Goal: Task Accomplishment & Management: Use online tool/utility

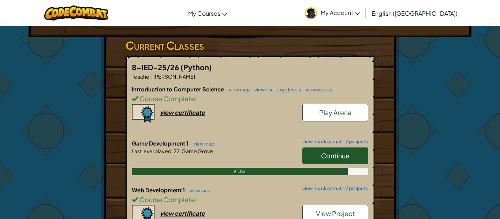
scroll to position [132, 0]
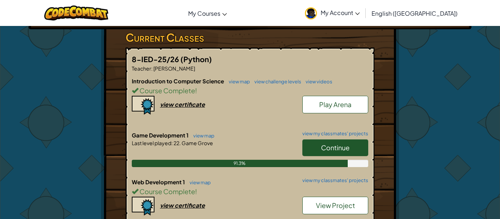
click at [308, 139] on link "Continue" at bounding box center [335, 147] width 66 height 17
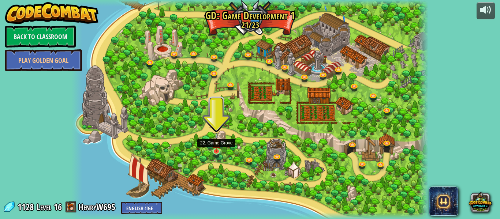
click at [216, 151] on img at bounding box center [216, 142] width 8 height 19
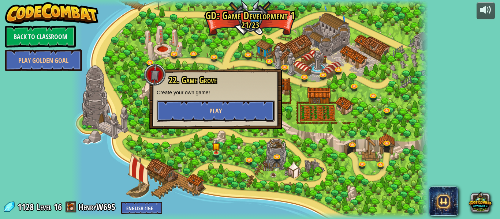
click at [205, 109] on button "Play" at bounding box center [216, 111] width 118 height 22
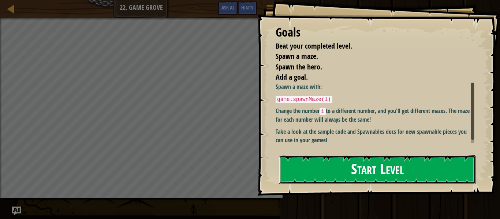
click at [303, 173] on button "Start Level" at bounding box center [377, 170] width 197 height 29
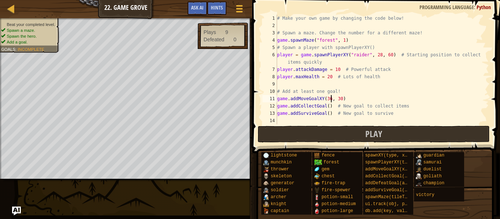
click at [330, 98] on div "# Make your own game by changing the code below! # Spawn a maze. Change the num…" at bounding box center [382, 77] width 213 height 124
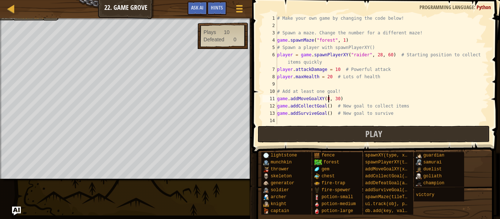
scroll to position [3, 8]
click at [338, 98] on div "# Make your own game by changing the code below! # Spawn a maze. Change the num…" at bounding box center [382, 77] width 213 height 124
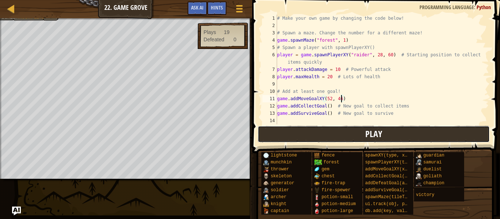
click at [292, 134] on button "Play" at bounding box center [374, 134] width 232 height 17
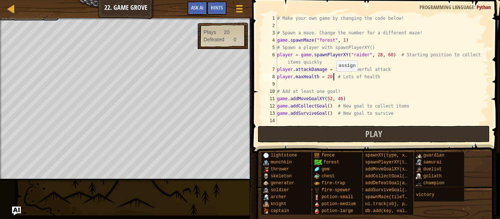
click at [332, 79] on div "# Make your own game by changing the code below! # Spawn a maze. Change the num…" at bounding box center [382, 77] width 213 height 124
click at [330, 78] on div "# Make your own game by changing the code below! # Spawn a maze. Change the num…" at bounding box center [382, 77] width 213 height 124
type textarea "player.maxHealth = 200 # Lots of health"
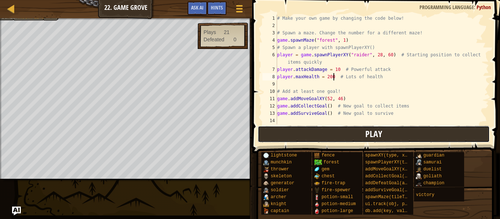
click at [375, 131] on span "Play" at bounding box center [373, 134] width 17 height 12
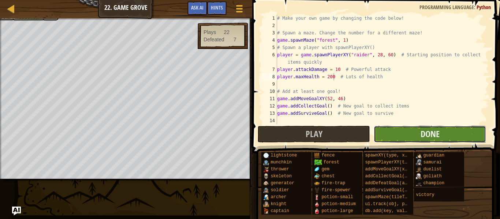
click at [397, 134] on button "Done" at bounding box center [430, 134] width 112 height 17
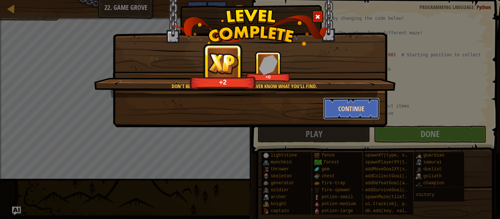
click at [343, 116] on button "Continue" at bounding box center [351, 109] width 57 height 22
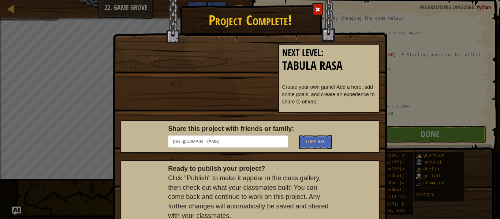
scroll to position [54, 0]
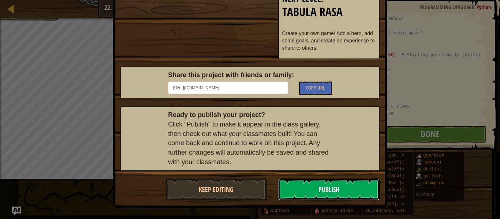
click at [298, 183] on button "Publish" at bounding box center [329, 190] width 102 height 22
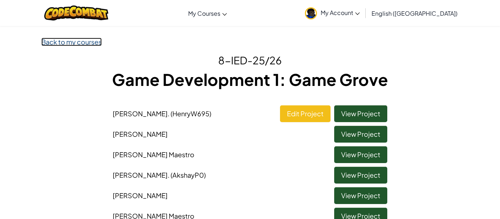
click at [77, 43] on link "Back to my courses" at bounding box center [71, 42] width 60 height 8
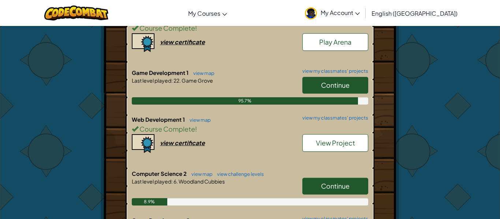
scroll to position [198, 0]
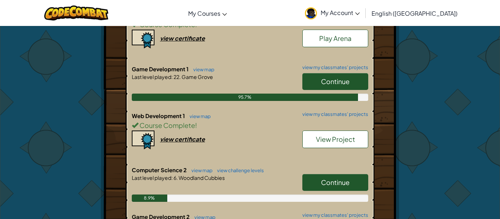
click at [330, 77] on span "Continue" at bounding box center [335, 81] width 29 height 8
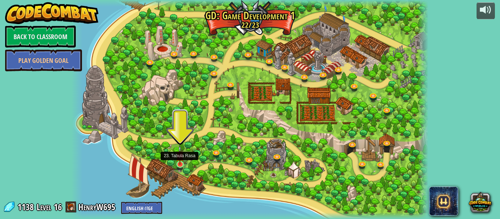
click at [179, 157] on img at bounding box center [180, 155] width 8 height 19
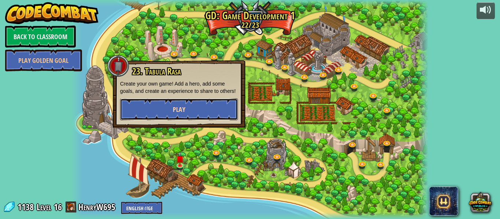
click at [192, 118] on button "Play" at bounding box center [179, 109] width 118 height 22
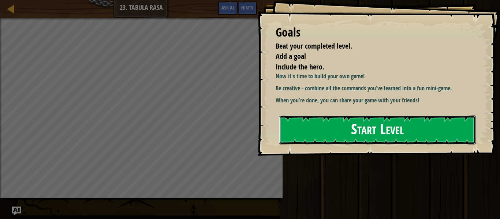
click at [302, 134] on button "Start Level" at bounding box center [377, 130] width 197 height 29
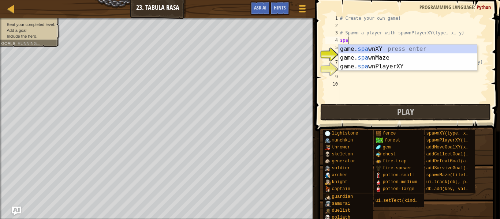
scroll to position [3, 1]
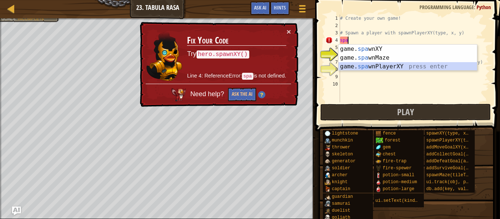
click at [397, 69] on div "game. spa wnXY press enter game. spa wnMaze press enter game. spa wnPlayerXY pr…" at bounding box center [408, 67] width 138 height 44
type textarea "player = game.spawnPlayerXY("captain", 36, 30)"
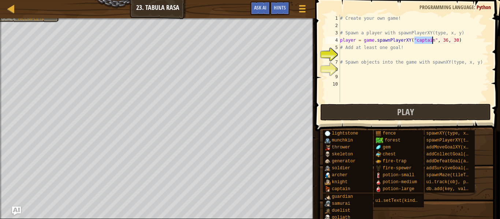
click at [386, 58] on div "# Create your own game! # Spawn a player with spawnPlayerXY(type, x, y) player …" at bounding box center [414, 66] width 150 height 103
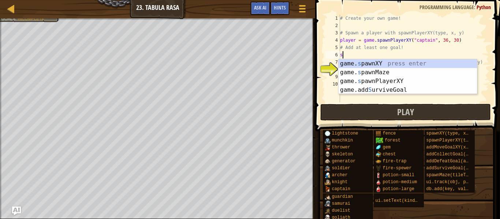
scroll to position [3, 0]
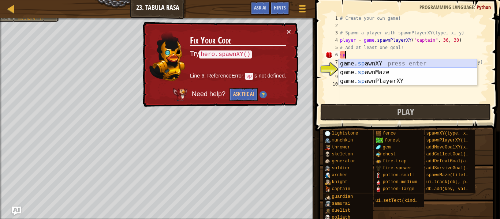
click at [406, 63] on div "game. sp awnXY press enter game. sp awnMaze press enter game. sp awnPlayerXY pr…" at bounding box center [408, 81] width 138 height 44
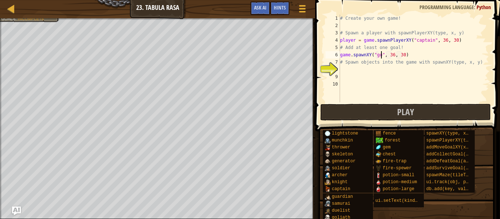
scroll to position [3, 7]
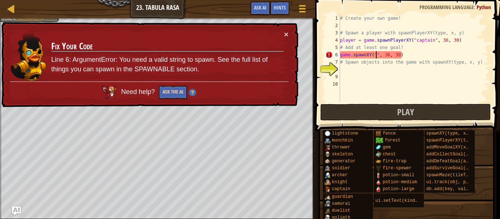
type textarea "game.spawnXY("", 36, 30)"
click at [176, 93] on button "Ask the AI" at bounding box center [173, 93] width 28 height 14
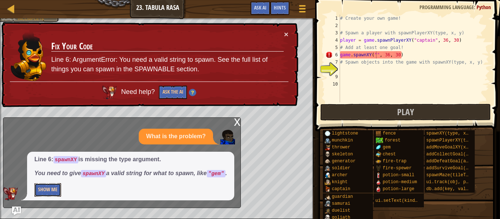
click at [52, 190] on button "Show Me" at bounding box center [47, 190] width 27 height 14
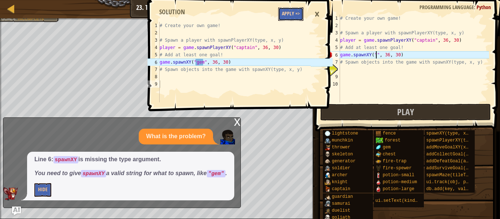
click at [293, 19] on button "Apply =>" at bounding box center [290, 14] width 25 height 14
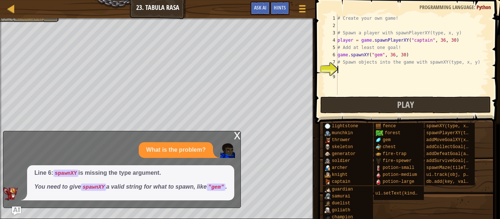
click at [365, 72] on div "# Create your own game! # Spawn a player with spawnPlayerXY(type, x, y) player …" at bounding box center [412, 62] width 153 height 95
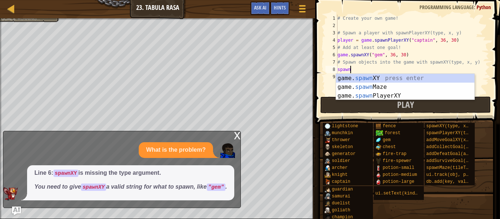
scroll to position [3, 1]
click at [403, 78] on div "game. spawn XY press enter game. spawn Maze press enter game. spawn PlayerXY pr…" at bounding box center [405, 96] width 138 height 44
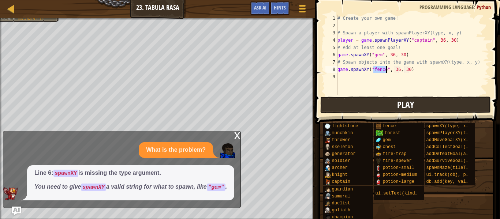
type textarea "game.spawnXY("fence", 36, 30)"
click at [404, 104] on span "Play" at bounding box center [405, 105] width 17 height 12
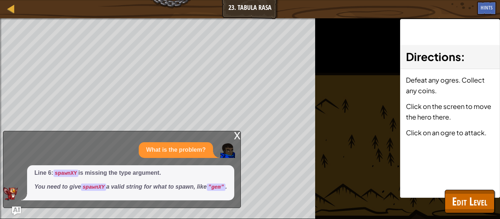
click at [238, 135] on div "x" at bounding box center [237, 134] width 7 height 7
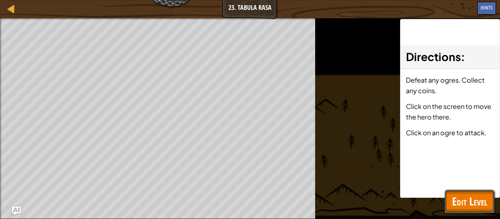
click at [476, 200] on span "Edit Level" at bounding box center [469, 201] width 35 height 15
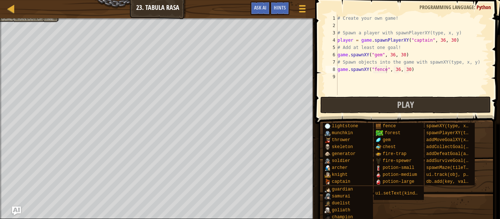
click at [372, 79] on div "# Create your own game! # Spawn a player with spawnPlayerXY(type, x, y) player …" at bounding box center [412, 62] width 153 height 95
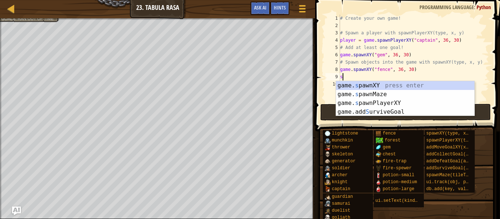
scroll to position [3, 0]
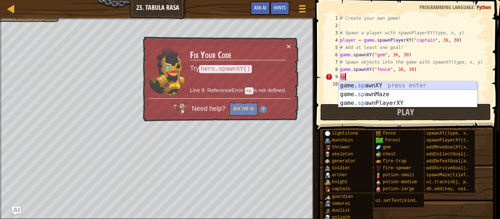
click at [379, 84] on div "game. sp awnXY press enter game. sp awnMaze press enter game. sp awnPlayerXY pr…" at bounding box center [408, 103] width 138 height 44
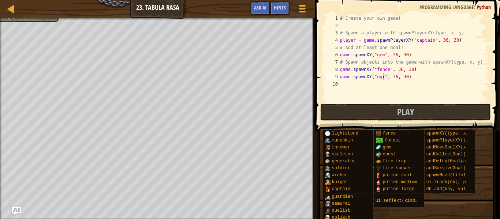
scroll to position [3, 7]
click at [398, 79] on div "# Create your own game! # Spawn a player with spawnPlayerXY(type, x, y) player …" at bounding box center [414, 66] width 150 height 103
type textarea "game.spawnXY("ogre", 40, 30)"
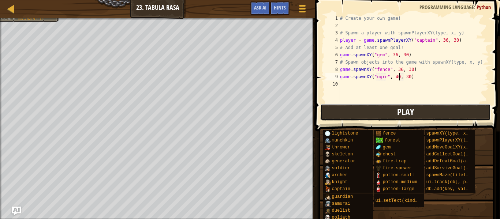
click at [386, 111] on button "Play" at bounding box center [405, 112] width 171 height 17
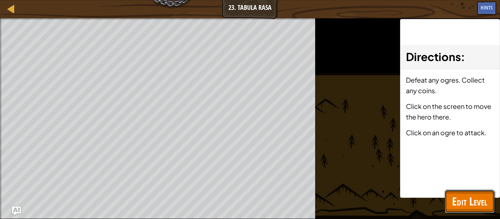
click at [473, 200] on span "Edit Level" at bounding box center [469, 201] width 35 height 15
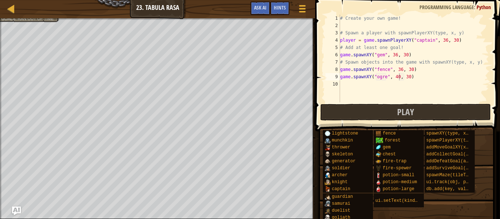
click at [368, 89] on div "# Create your own game! # Spawn a player with spawnPlayerXY(type, x, y) player …" at bounding box center [414, 66] width 150 height 103
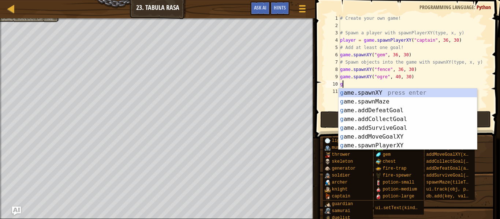
scroll to position [3, 1]
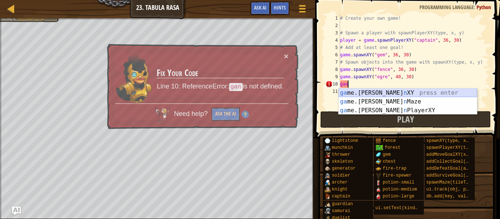
click at [383, 92] on div "ga me.[PERSON_NAME] n XY press enter ga me.[PERSON_NAME] n Maze press enter ga …" at bounding box center [408, 111] width 138 height 44
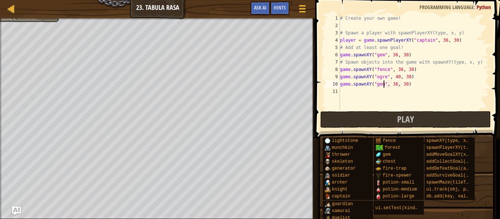
scroll to position [3, 7]
click at [394, 84] on div "# Create your own game! # Spawn a player with spawnPlayerXY(type, x, y) player …" at bounding box center [414, 70] width 150 height 110
click at [396, 84] on div "# Create your own game! # Spawn a player with spawnPlayerXY(type, x, y) player …" at bounding box center [414, 70] width 150 height 110
type textarea "game.spawnXY("gem", 50, 30)"
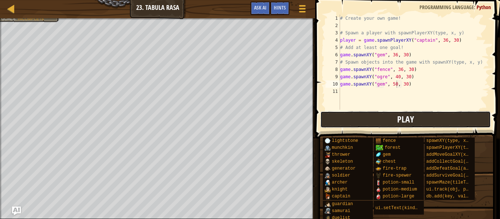
click at [372, 127] on button "Play" at bounding box center [405, 119] width 171 height 17
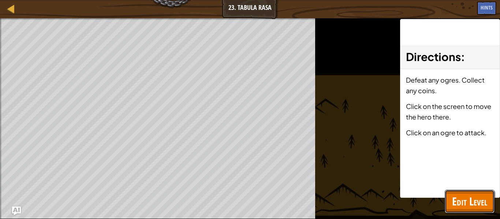
click at [451, 197] on button "Edit Level" at bounding box center [470, 201] width 50 height 23
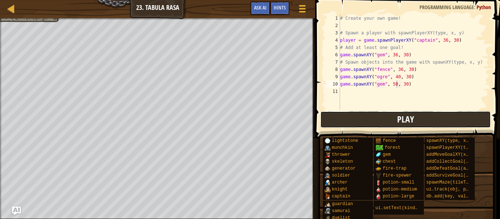
click at [401, 124] on span "Play" at bounding box center [405, 119] width 17 height 12
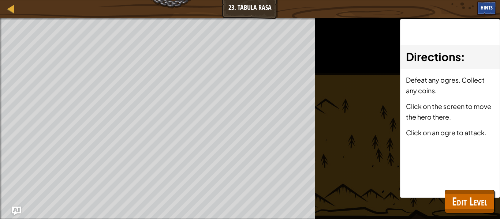
click at [488, 10] on span "Hints" at bounding box center [487, 7] width 12 height 7
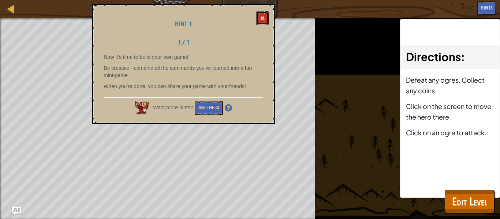
click at [263, 22] on button at bounding box center [262, 18] width 12 height 14
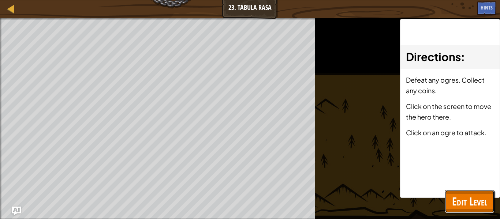
click at [469, 196] on span "Edit Level" at bounding box center [469, 201] width 35 height 15
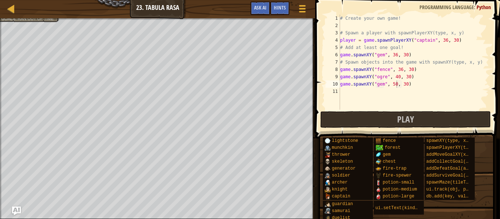
click at [38, 16] on div "Map Game Development 1 23. Tabula Rasa Game Menu Done Hints Ask AI" at bounding box center [157, 9] width 315 height 18
click at [306, 7] on div at bounding box center [303, 8] width 10 height 11
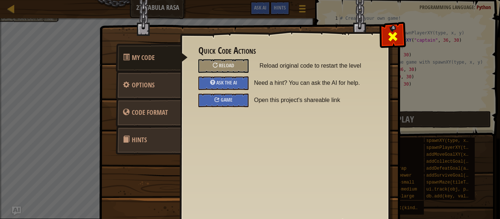
click at [385, 39] on div at bounding box center [392, 34] width 23 height 23
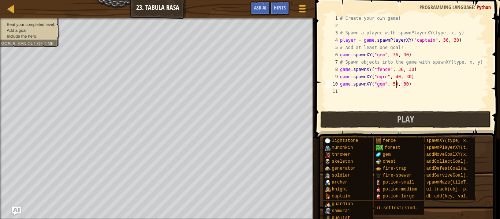
click at [53, 22] on div "Beat your completed level. Add a goal Include the hero. Goals : Ran out of time" at bounding box center [28, 31] width 55 height 18
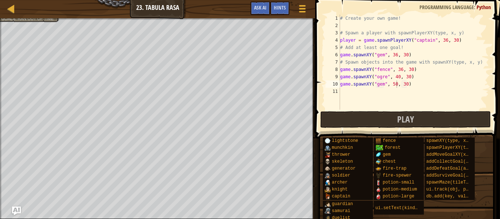
click at [369, 99] on div "# Create your own game! # Spawn a player with spawnPlayerXY(type, x, y) player …" at bounding box center [414, 70] width 150 height 110
type textarea "t"
type textarea "g"
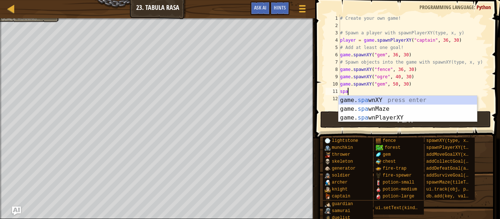
scroll to position [3, 1]
click at [446, 101] on div "game. spa wnXY press enter game. spa wnMaze press enter game. spa wnPlayerXY pr…" at bounding box center [408, 118] width 138 height 44
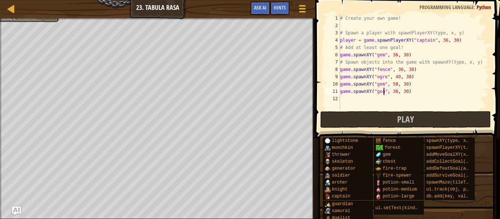
scroll to position [3, 7]
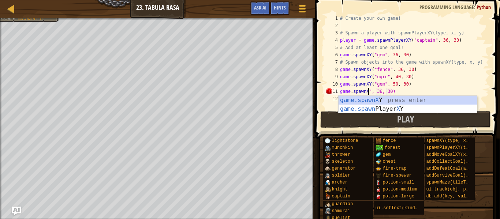
type textarea "game.spawnXY("goal", 36, 30)"
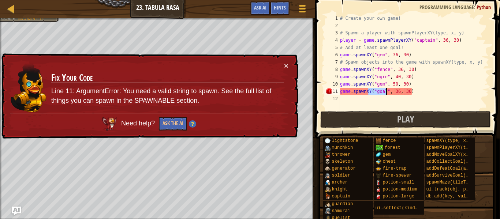
click at [435, 100] on div "# Create your own game! # Spawn a player with spawnPlayerXY(type, x, y) player …" at bounding box center [414, 70] width 150 height 110
drag, startPoint x: 424, startPoint y: 93, endPoint x: 316, endPoint y: 94, distance: 107.6
click at [316, 94] on div "1 2 3 4 5 6 7 8 9 10 11 12 # Create your own game! # Spawn a player with spawnP…" at bounding box center [406, 84] width 187 height 160
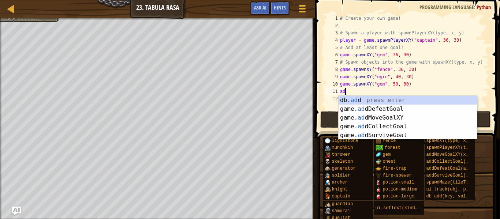
scroll to position [3, 0]
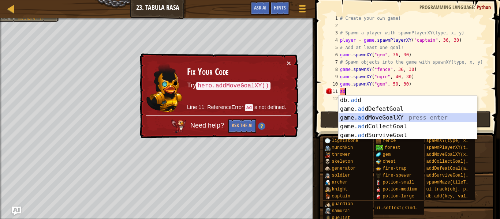
click at [411, 115] on div "db. ad d press enter game. ad dDefeatGoal press enter game. ad dMoveGoalXY pres…" at bounding box center [408, 127] width 138 height 62
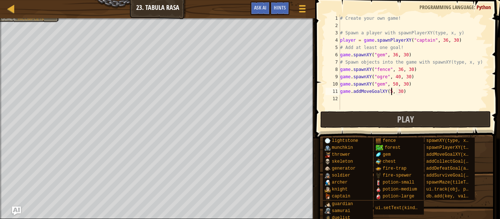
scroll to position [3, 8]
click at [404, 92] on div "# Create your own game! # Spawn a player with spawnPlayerXY(type, x, y) player …" at bounding box center [414, 70] width 150 height 110
type textarea "game.addMoveGoalXY(50, 20)"
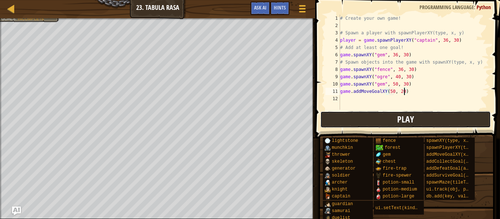
click at [399, 124] on span "Play" at bounding box center [405, 119] width 17 height 12
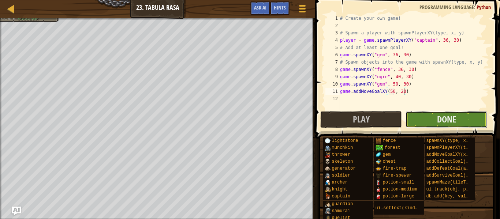
click at [436, 113] on button "Done" at bounding box center [447, 119] width 82 height 17
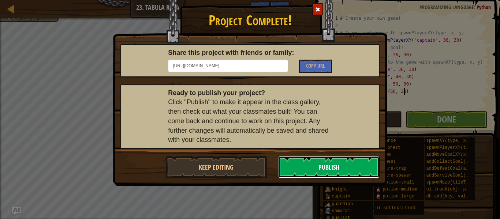
click at [309, 165] on button "Publish" at bounding box center [329, 167] width 102 height 22
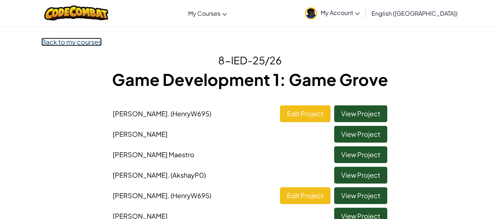
click at [48, 42] on link "Back to my courses" at bounding box center [71, 42] width 60 height 8
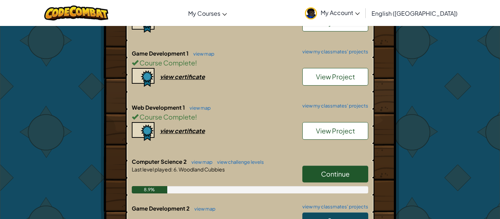
scroll to position [214, 0]
